Goal: Information Seeking & Learning: Check status

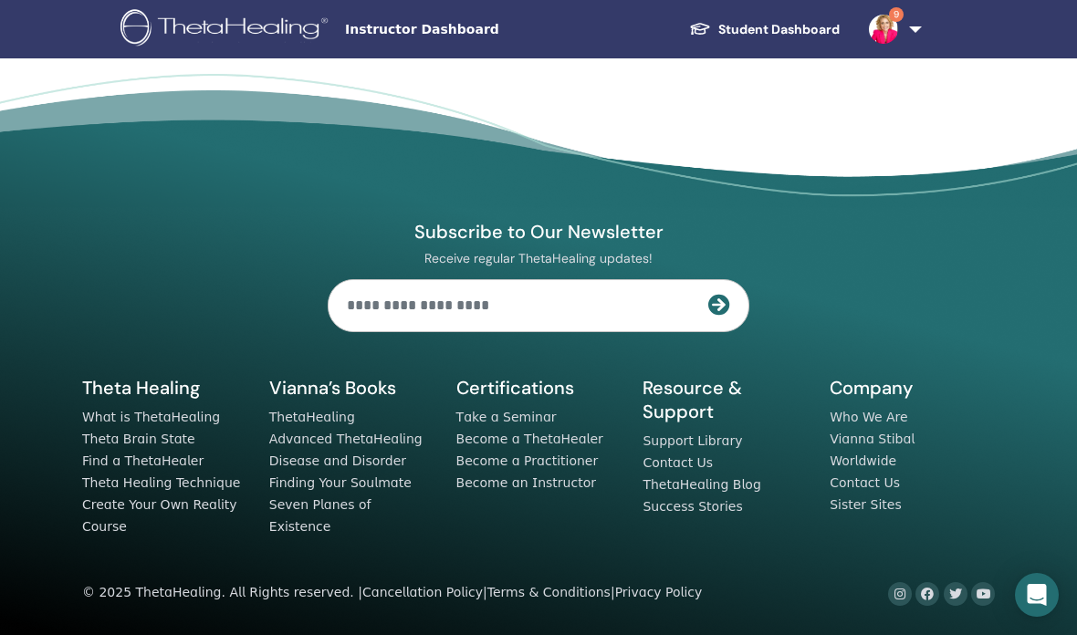
click at [897, 35] on img at bounding box center [883, 29] width 29 height 29
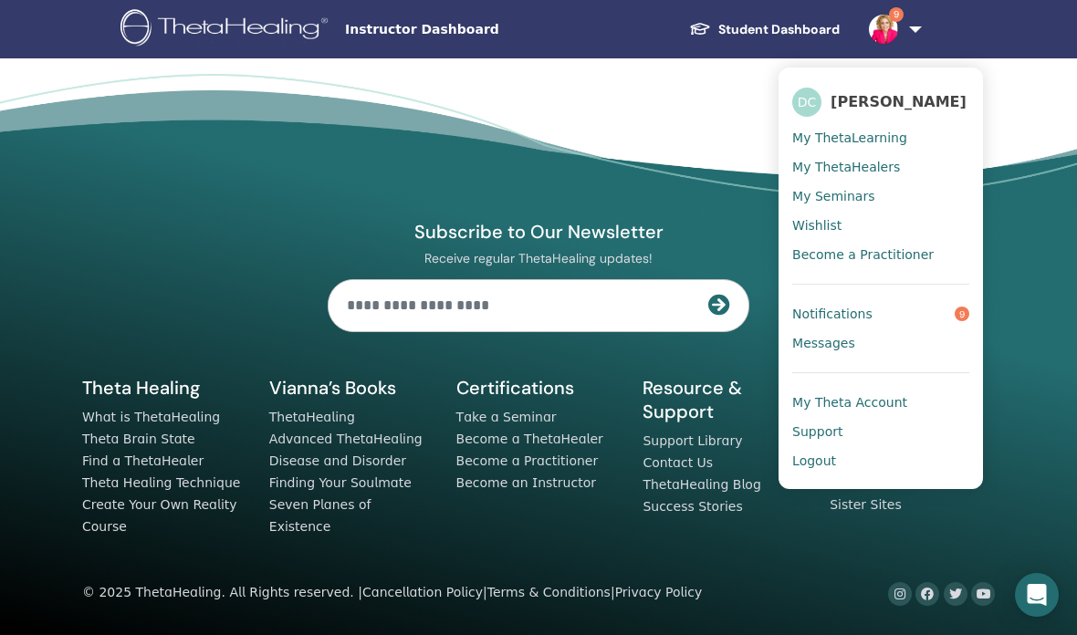
click at [950, 315] on link "Notifications 9" at bounding box center [881, 313] width 177 height 29
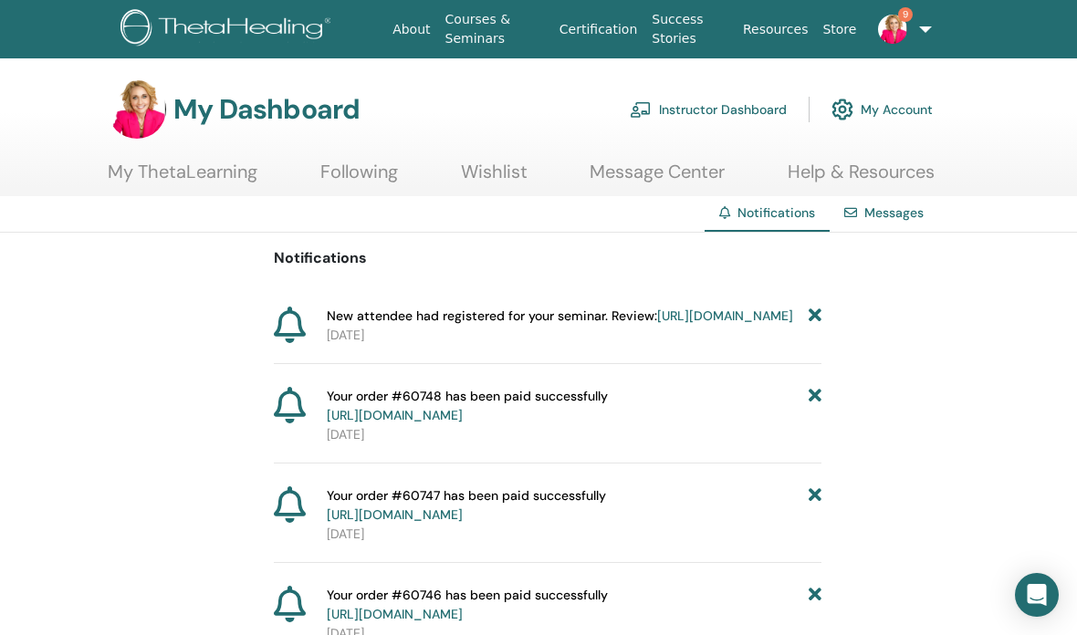
click at [705, 110] on link "Instructor Dashboard" at bounding box center [708, 109] width 157 height 40
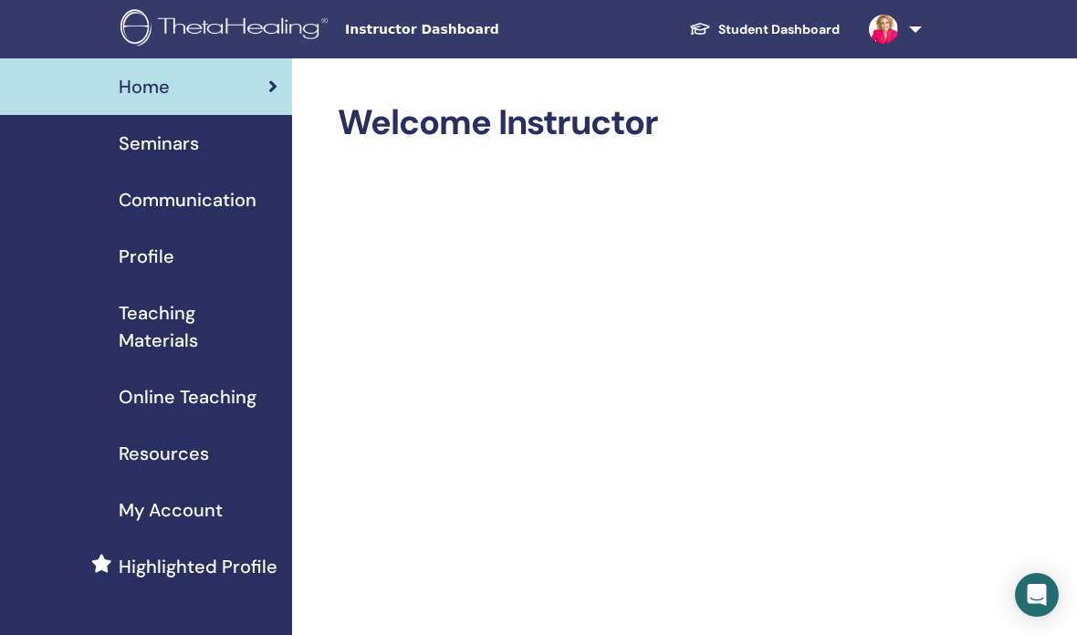
click at [143, 152] on span "Seminars" at bounding box center [159, 143] width 80 height 27
